Goal: Entertainment & Leisure: Consume media (video, audio)

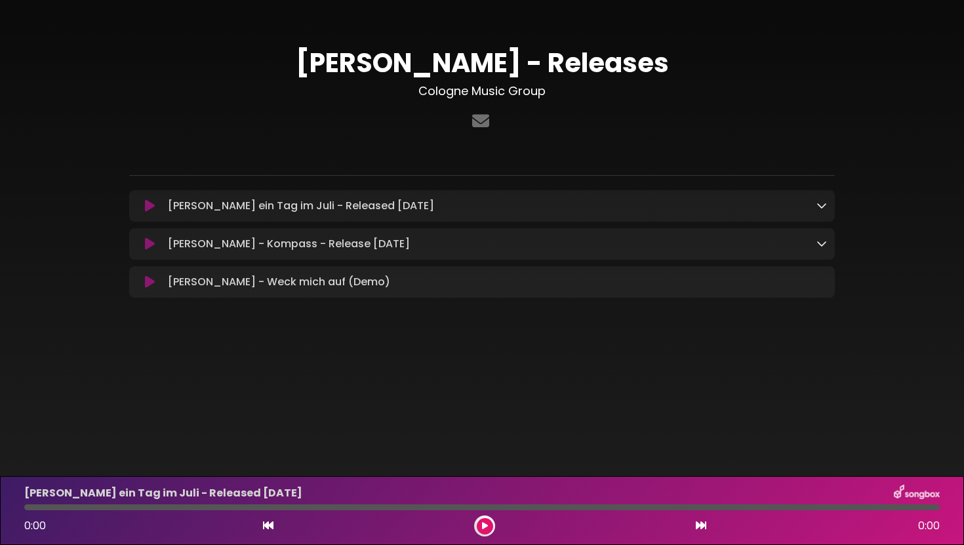
click at [151, 286] on icon at bounding box center [150, 281] width 10 height 13
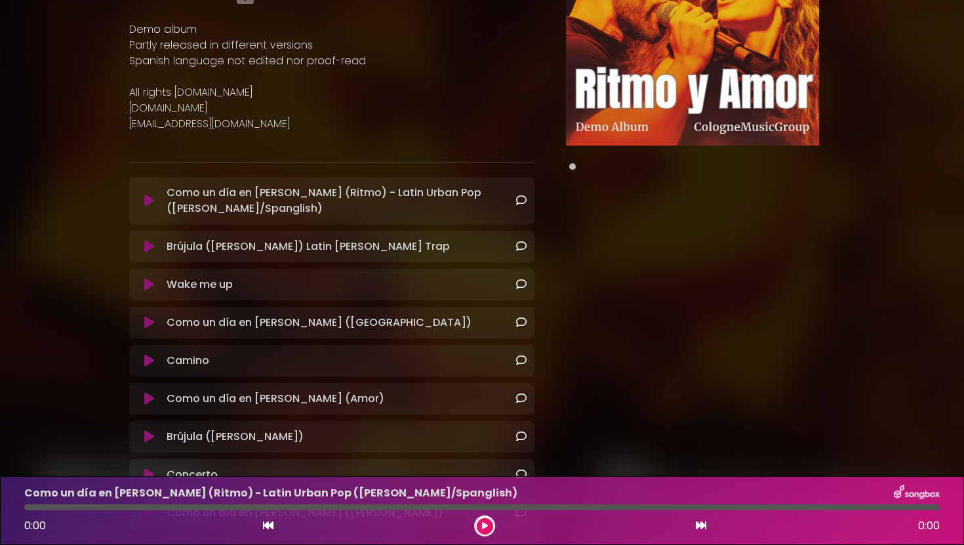
scroll to position [290, 0]
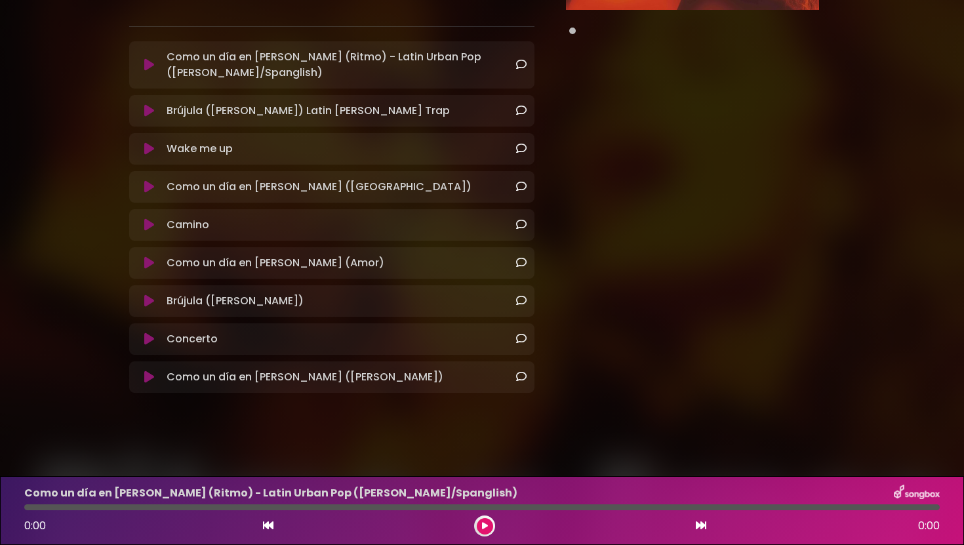
click at [149, 220] on icon at bounding box center [149, 224] width 10 height 13
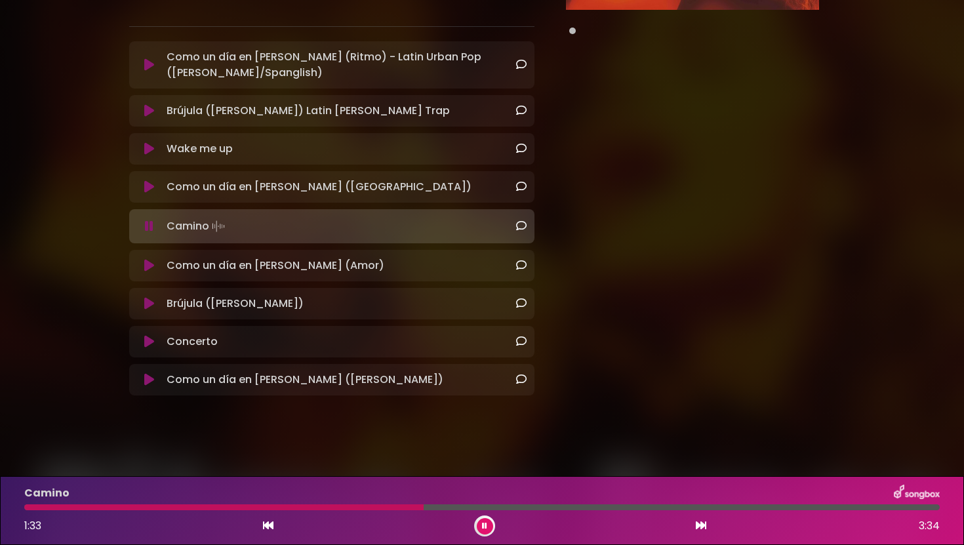
click at [486, 530] on button at bounding box center [485, 526] width 16 height 16
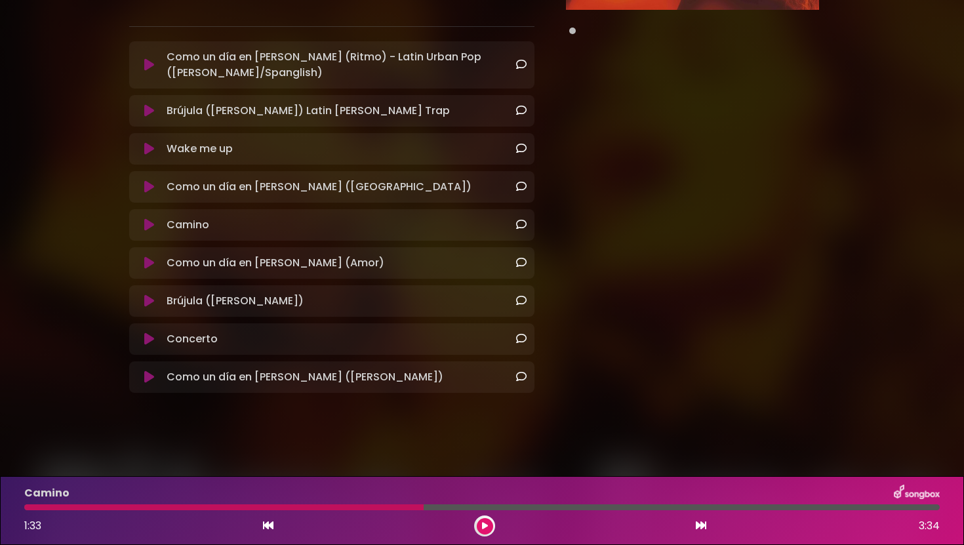
click at [486, 530] on button at bounding box center [485, 526] width 16 height 16
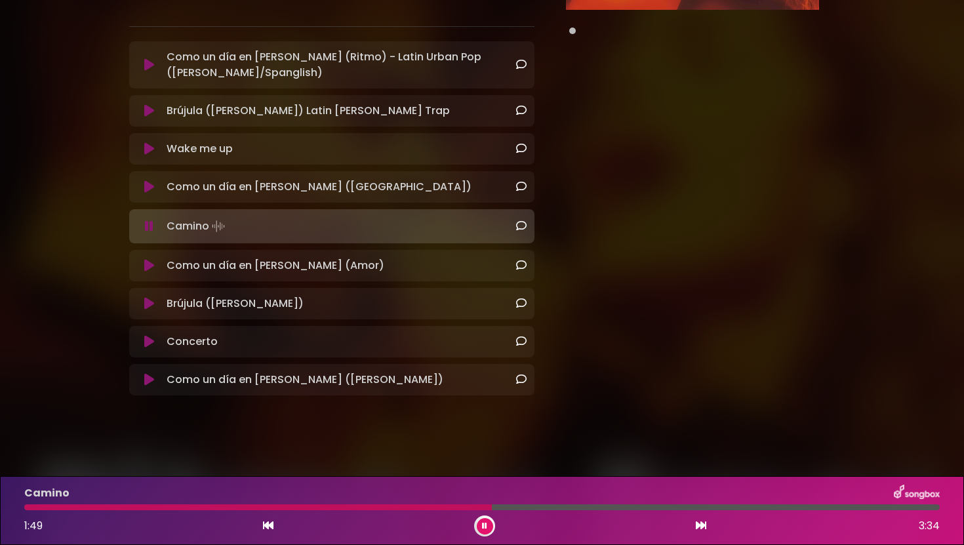
click at [486, 530] on button at bounding box center [485, 526] width 16 height 16
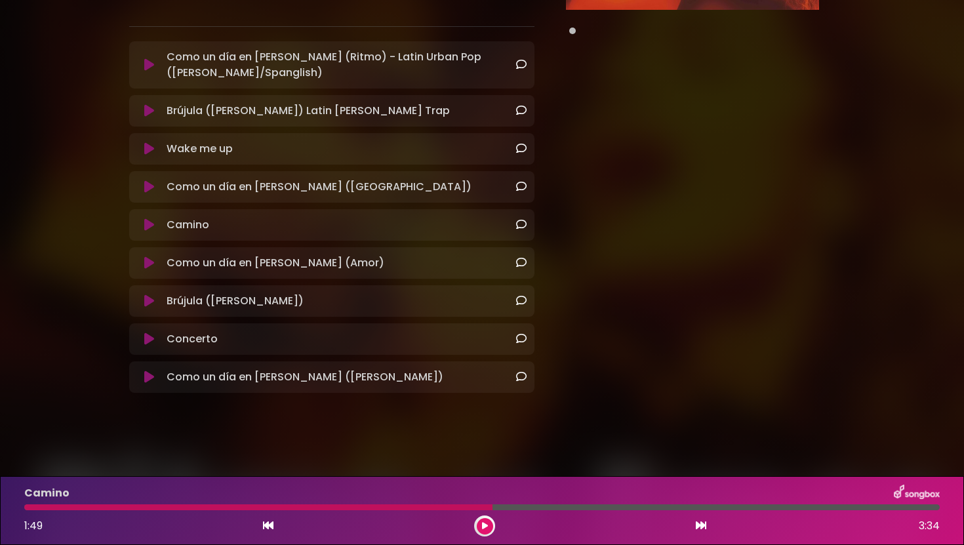
click at [486, 526] on icon at bounding box center [485, 526] width 6 height 8
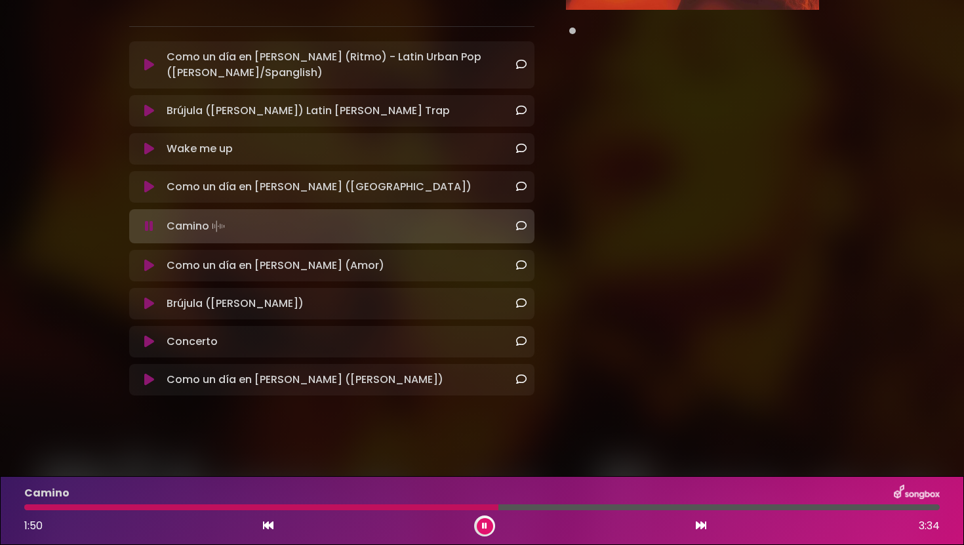
click at [157, 265] on button at bounding box center [149, 265] width 24 height 13
